Goal: Transaction & Acquisition: Purchase product/service

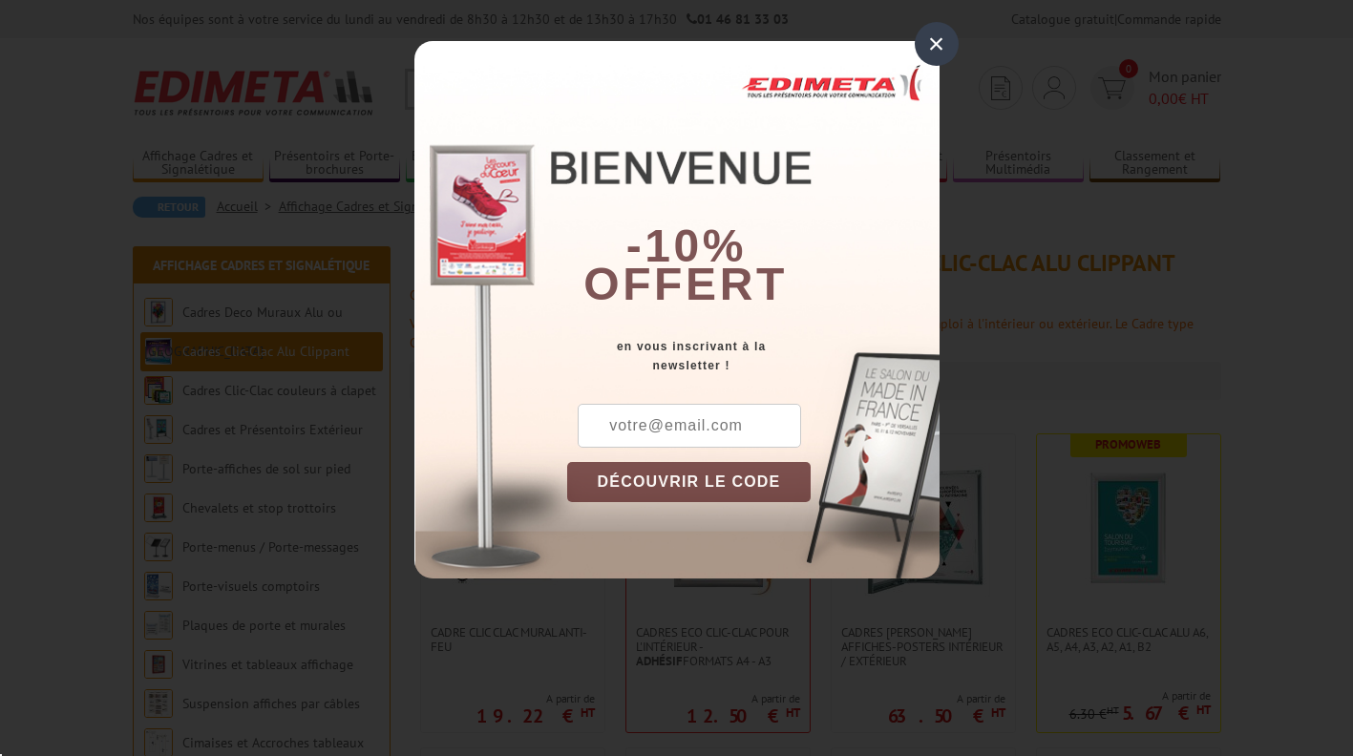
scroll to position [96, 0]
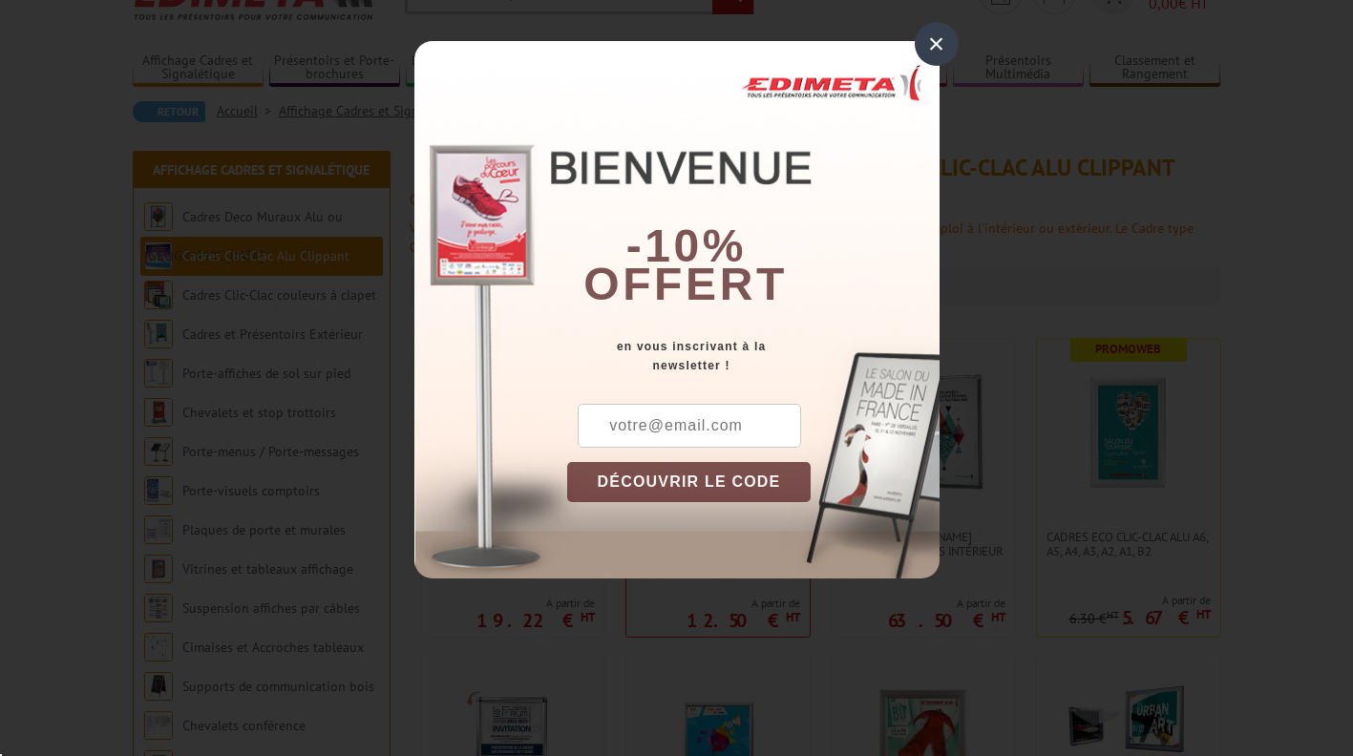
click at [938, 44] on div "×" at bounding box center [937, 44] width 44 height 44
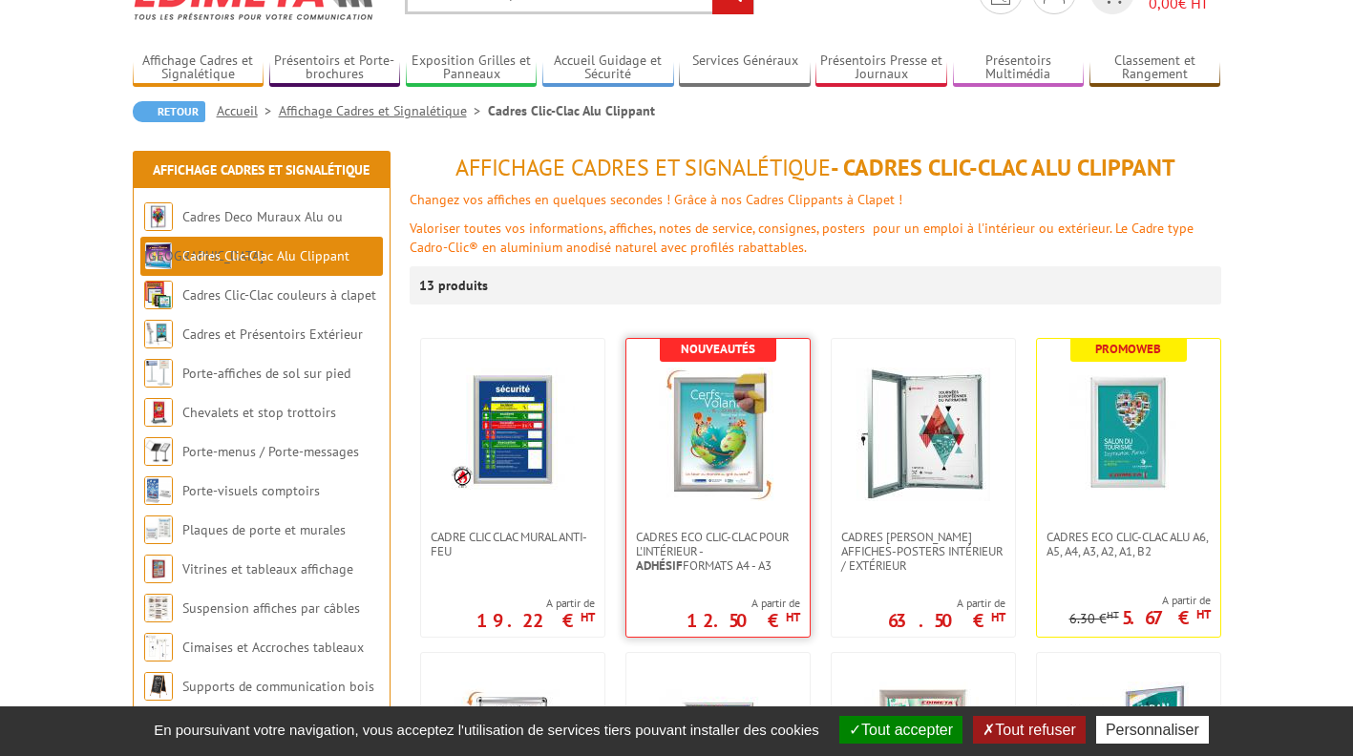
click at [753, 457] on img at bounding box center [718, 435] width 134 height 134
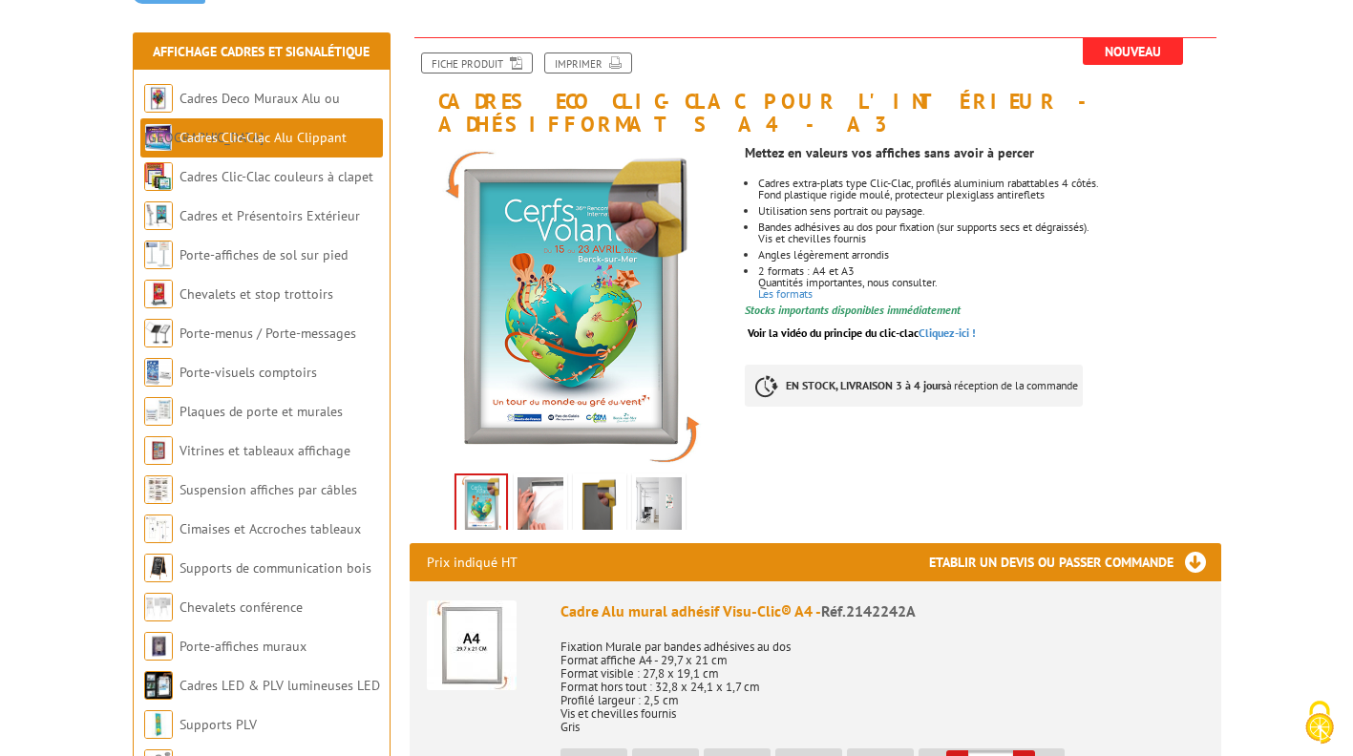
scroll to position [287, 0]
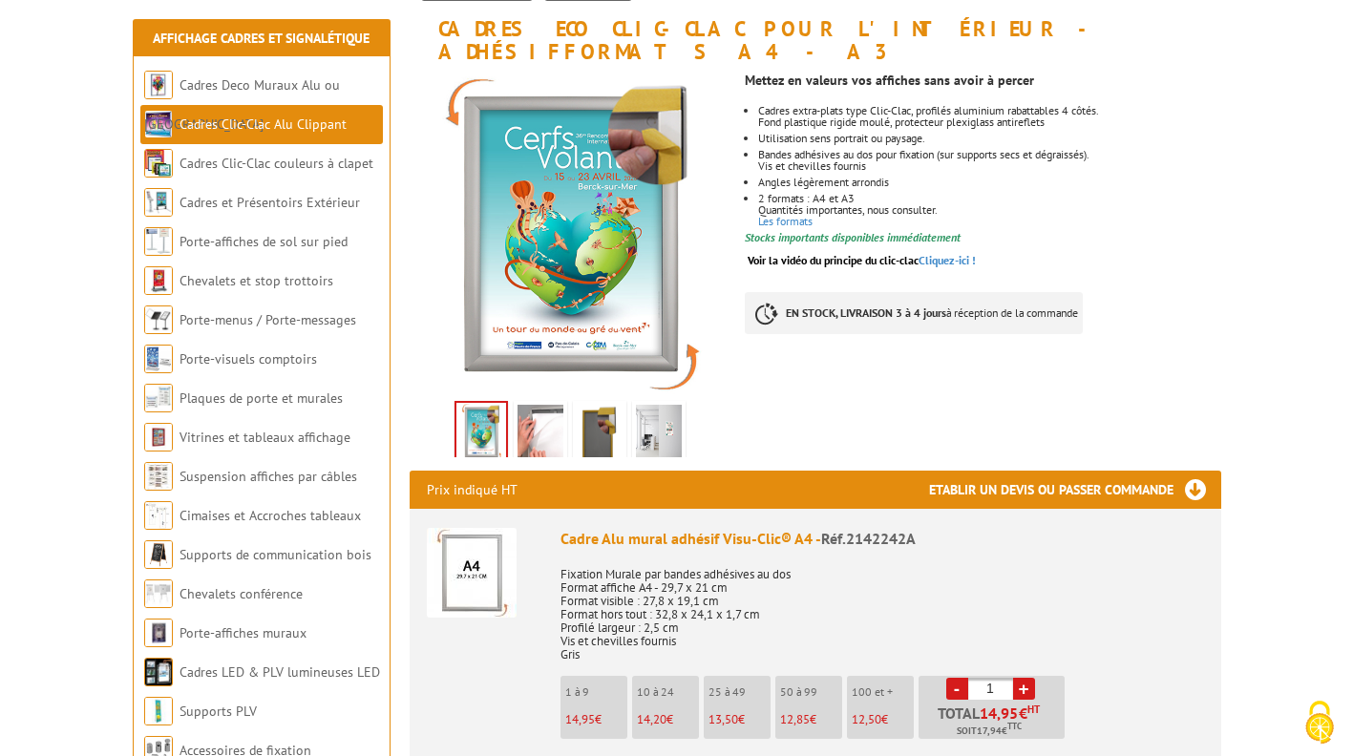
click at [546, 412] on img at bounding box center [541, 434] width 46 height 59
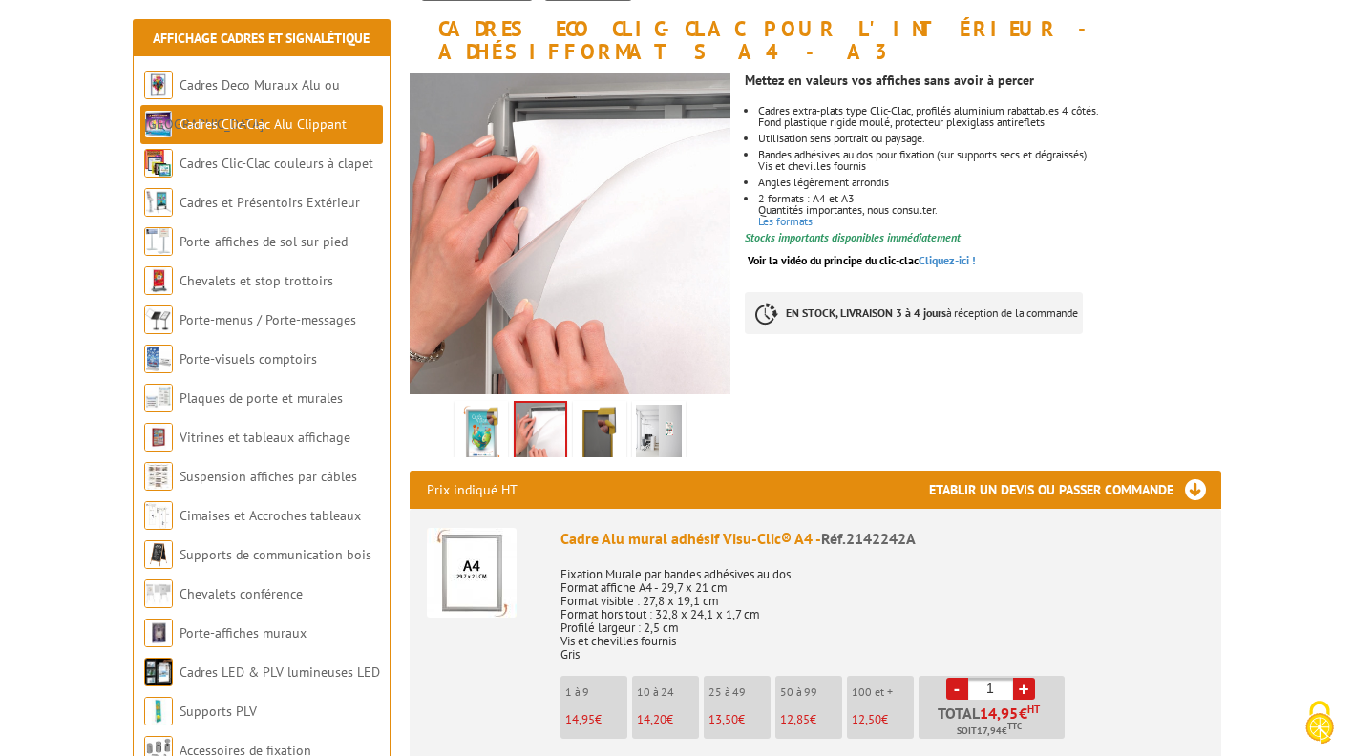
click at [614, 406] on img at bounding box center [600, 434] width 46 height 59
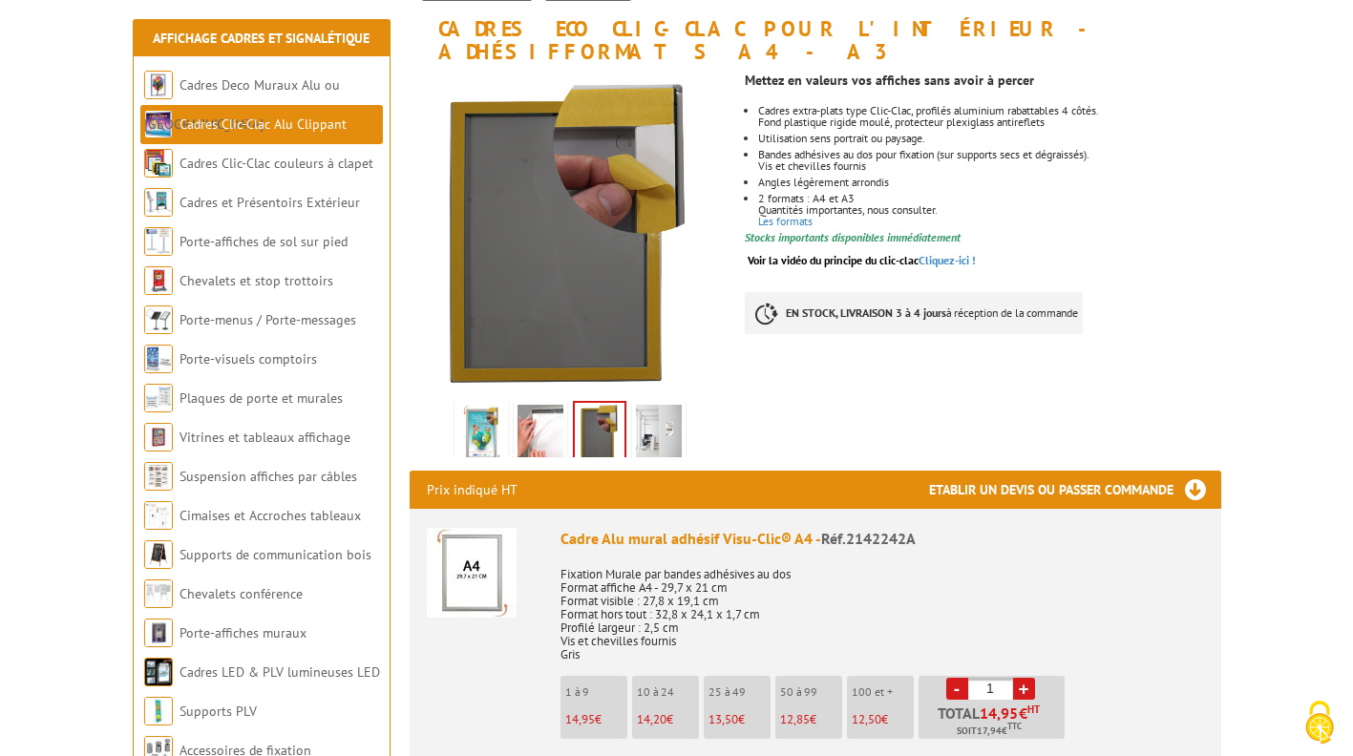
click at [667, 407] on img at bounding box center [659, 434] width 46 height 59
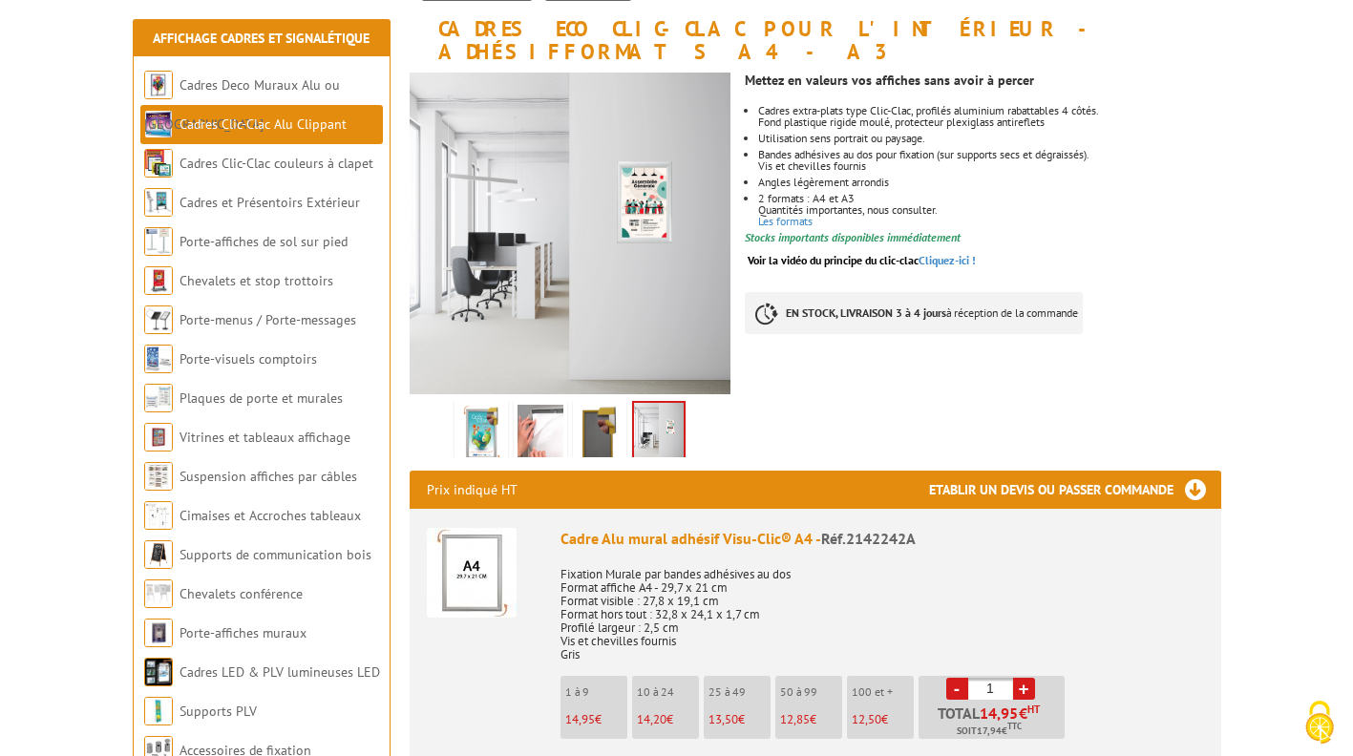
click at [485, 405] on img at bounding box center [481, 434] width 46 height 59
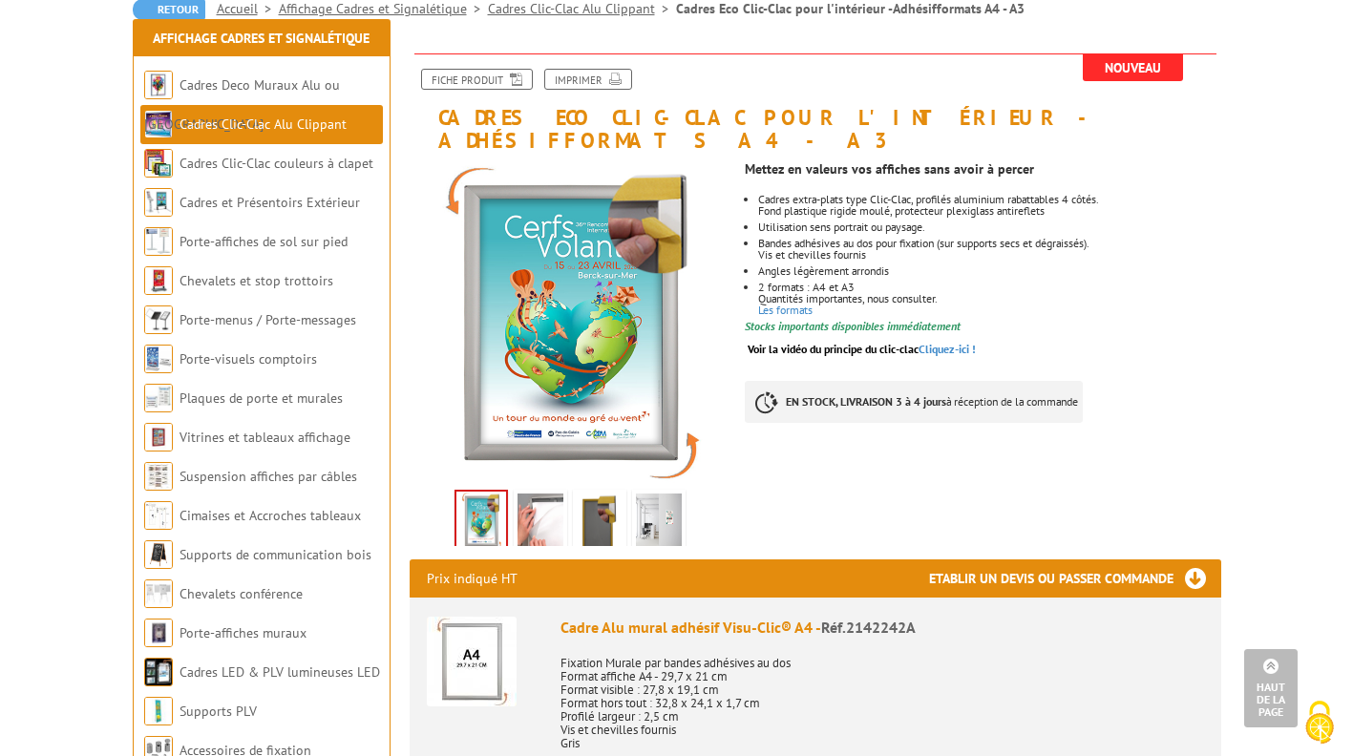
scroll to position [191, 0]
